Goal: Task Accomplishment & Management: Use online tool/utility

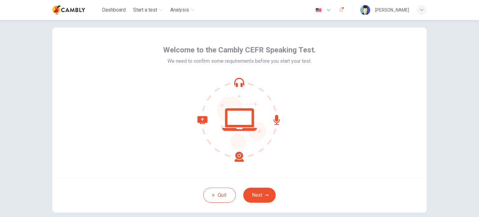
scroll to position [14, 0]
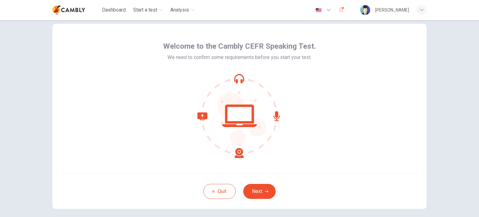
click at [308, 123] on div at bounding box center [239, 116] width 153 height 84
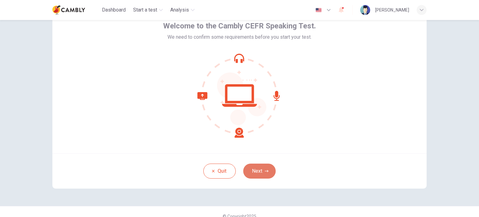
click at [243, 169] on button "Next" at bounding box center [259, 170] width 32 height 15
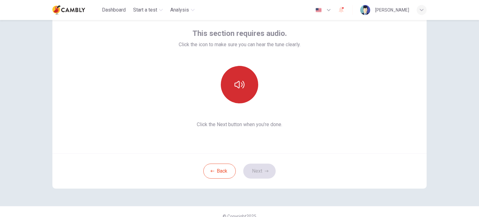
click at [246, 90] on button "button" at bounding box center [239, 84] width 37 height 37
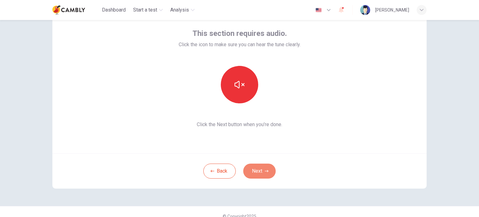
click at [268, 167] on button "Next" at bounding box center [259, 170] width 32 height 15
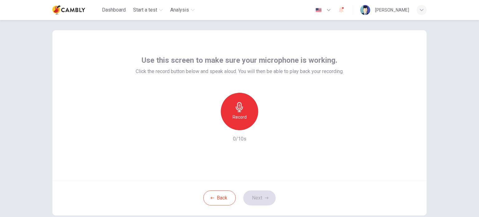
scroll to position [6, 0]
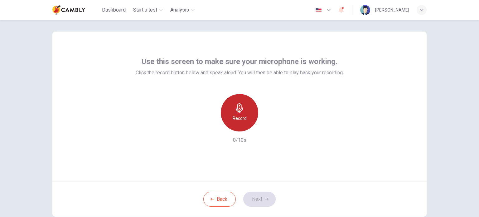
click at [245, 109] on div "Record" at bounding box center [239, 112] width 37 height 37
click at [245, 109] on div "Stop" at bounding box center [239, 112] width 37 height 37
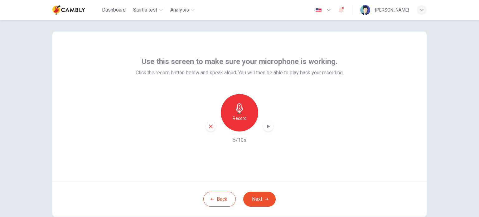
click at [267, 127] on icon "button" at bounding box center [268, 126] width 3 height 4
click at [311, 155] on div "Use this screen to make sure your microphone is working. Click the record butto…" at bounding box center [239, 107] width 374 height 150
click at [258, 197] on button "Next" at bounding box center [259, 199] width 32 height 15
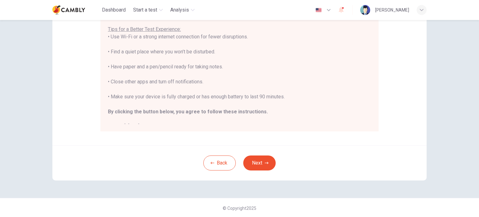
scroll to position [129, 0]
click at [266, 157] on button "Next" at bounding box center [259, 162] width 32 height 15
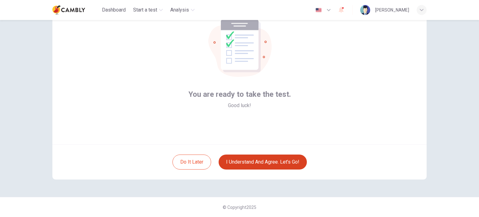
scroll to position [43, 0]
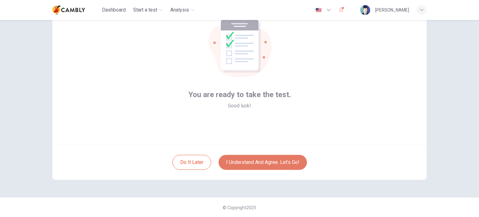
click at [269, 163] on button "I understand and agree. Let’s go!" at bounding box center [263, 162] width 88 height 15
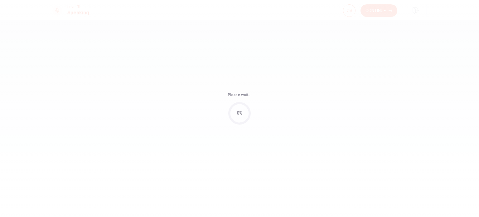
drag, startPoint x: 477, startPoint y: 136, endPoint x: 475, endPoint y: 116, distance: 20.3
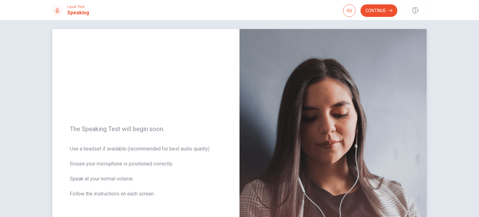
scroll to position [3, 0]
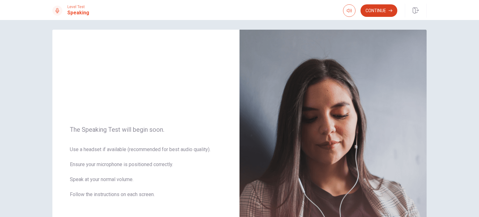
click at [379, 10] on button "Continue" at bounding box center [379, 10] width 37 height 12
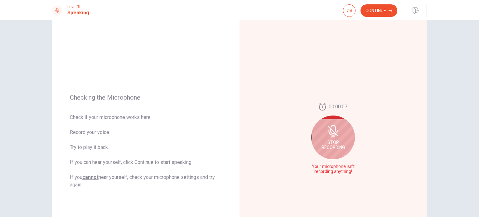
scroll to position [32, 0]
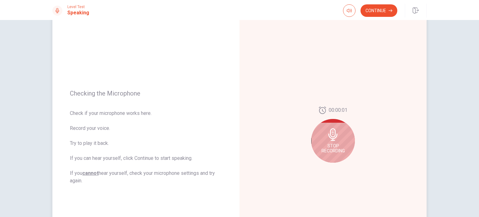
click at [336, 145] on span "Stop Recording" at bounding box center [333, 148] width 23 height 10
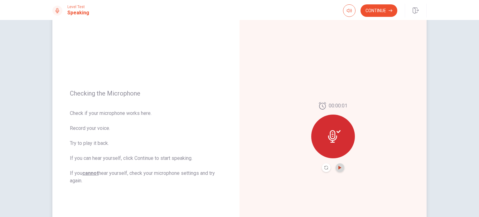
click at [338, 168] on icon "Play Audio" at bounding box center [340, 168] width 4 height 4
click at [385, 13] on button "Continue" at bounding box center [379, 10] width 37 height 12
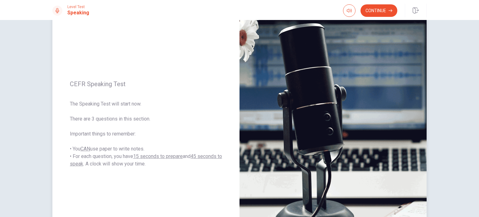
scroll to position [43, 0]
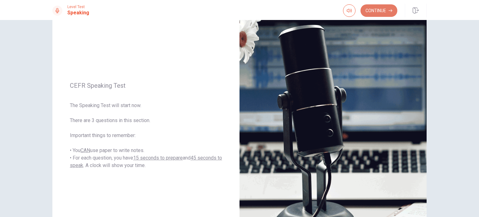
click at [369, 8] on button "Continue" at bounding box center [379, 10] width 37 height 12
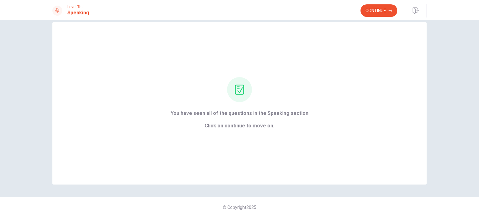
scroll to position [10, 0]
click at [372, 16] on button "Continue" at bounding box center [379, 10] width 37 height 12
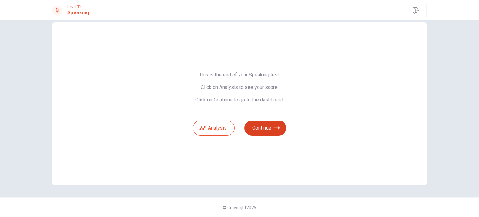
click at [263, 132] on button "Continue" at bounding box center [266, 127] width 42 height 15
